Goal: Transaction & Acquisition: Purchase product/service

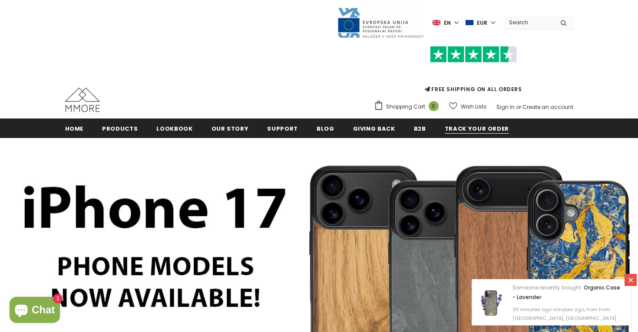
click at [452, 128] on span "Track your order" at bounding box center [476, 129] width 64 height 8
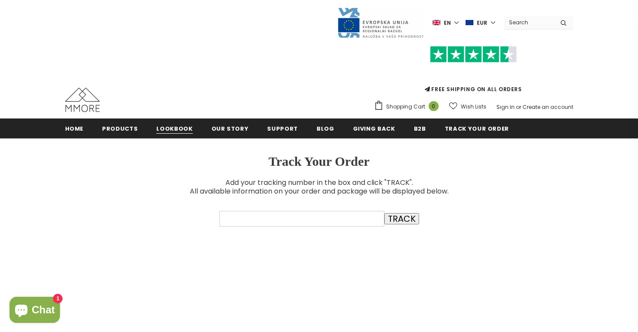
click at [169, 128] on span "Lookbook" at bounding box center [174, 129] width 36 height 8
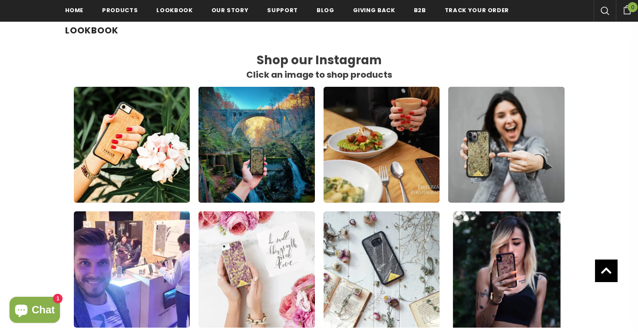
scroll to position [139, 0]
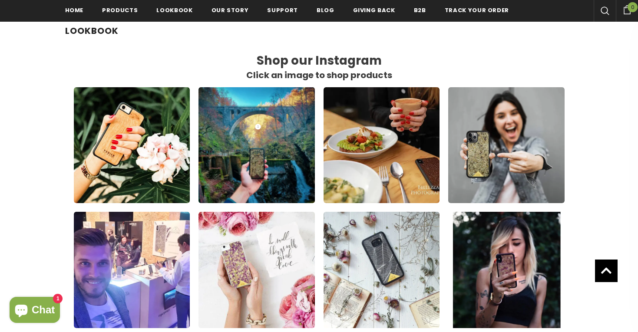
click at [282, 145] on img at bounding box center [257, 145] width 128 height 128
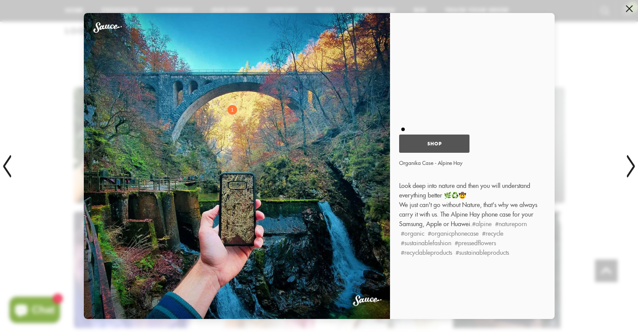
click at [424, 142] on link "Shop" at bounding box center [434, 144] width 70 height 18
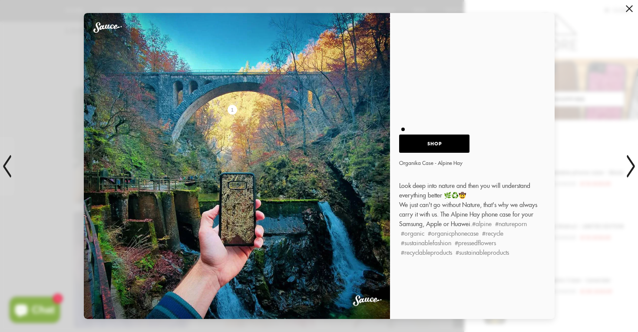
click at [28, 100] on div "1 Shop Organika Case - Alpine Hay Organika Case - Alpine Hay Shop Look deep int…" at bounding box center [319, 166] width 638 height 332
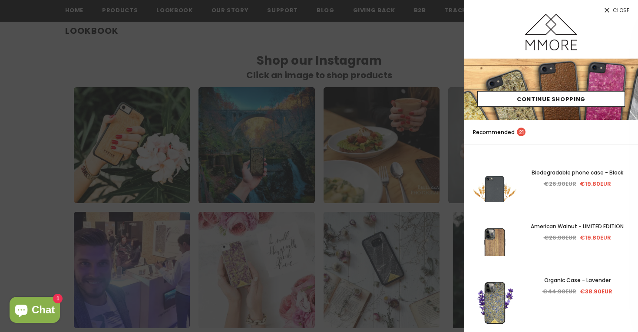
click at [64, 72] on div at bounding box center [319, 166] width 638 height 332
click at [227, 18] on div at bounding box center [319, 166] width 638 height 332
